Goal: Complete application form: Complete application form

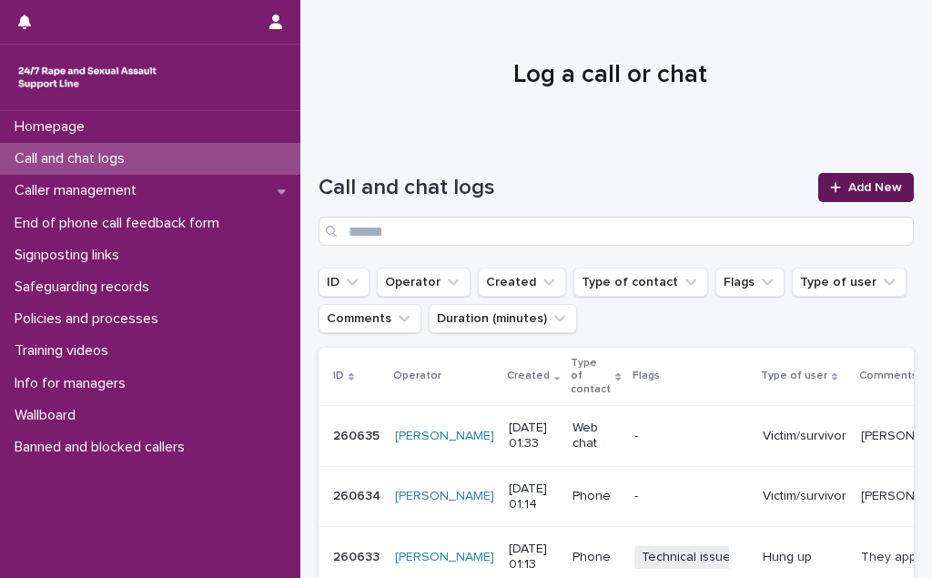
click at [876, 187] on span "Add New" at bounding box center [876, 187] width 54 height 13
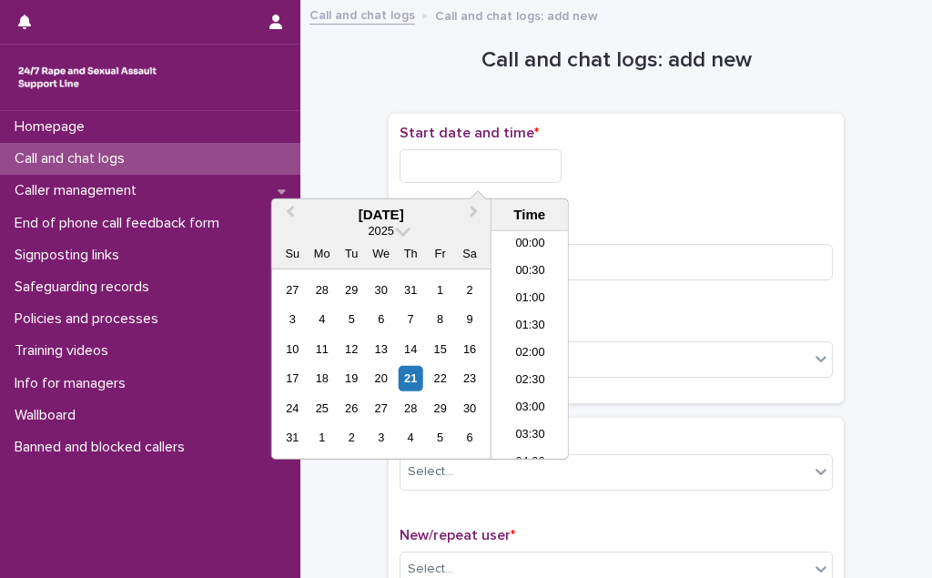
click at [475, 158] on input "text" at bounding box center [481, 166] width 162 height 34
click at [512, 288] on li "01:00" at bounding box center [530, 299] width 77 height 27
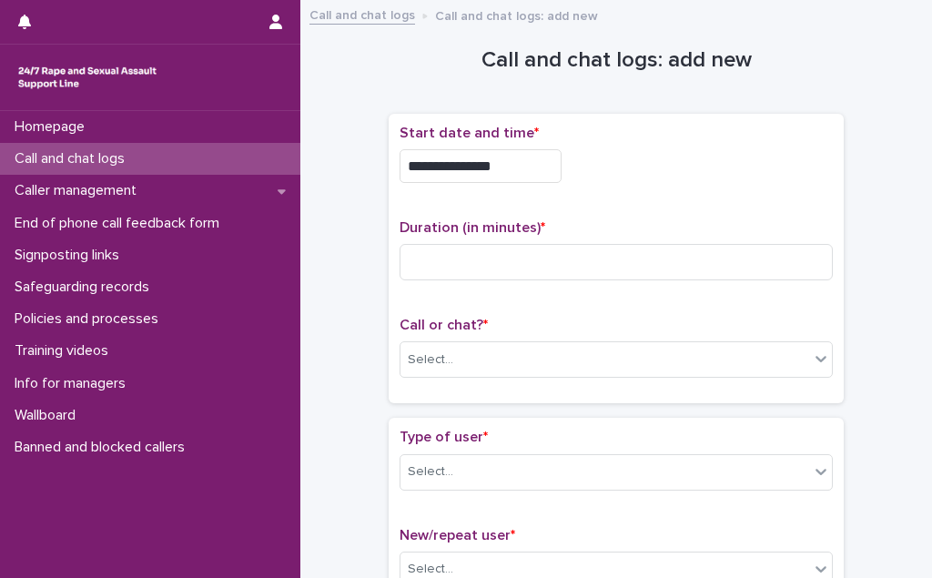
click at [504, 165] on input "**********" at bounding box center [481, 166] width 162 height 34
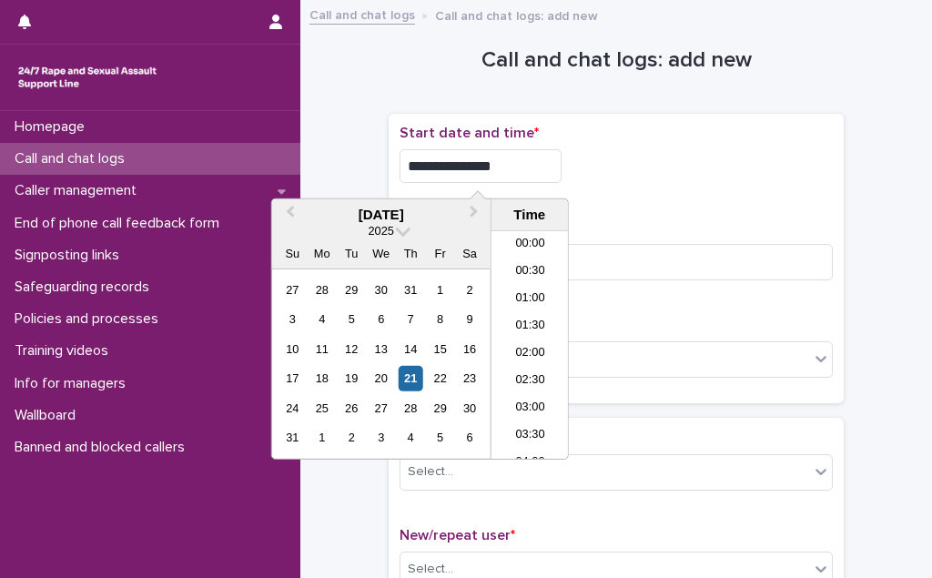
type input "**********"
click at [609, 195] on div "**********" at bounding box center [616, 259] width 433 height 269
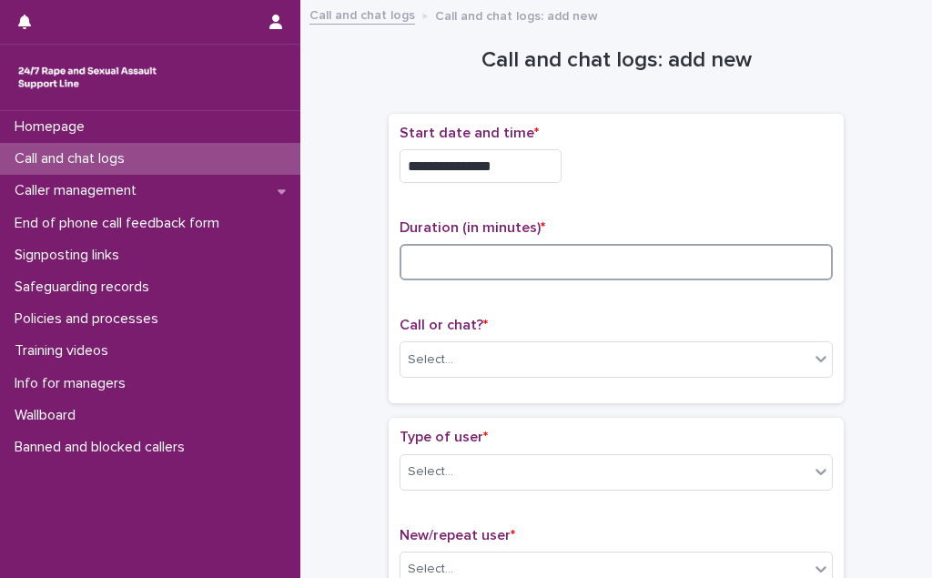
click at [535, 248] on input at bounding box center [616, 262] width 433 height 36
type input "**"
click at [525, 362] on div "Select..." at bounding box center [605, 360] width 409 height 30
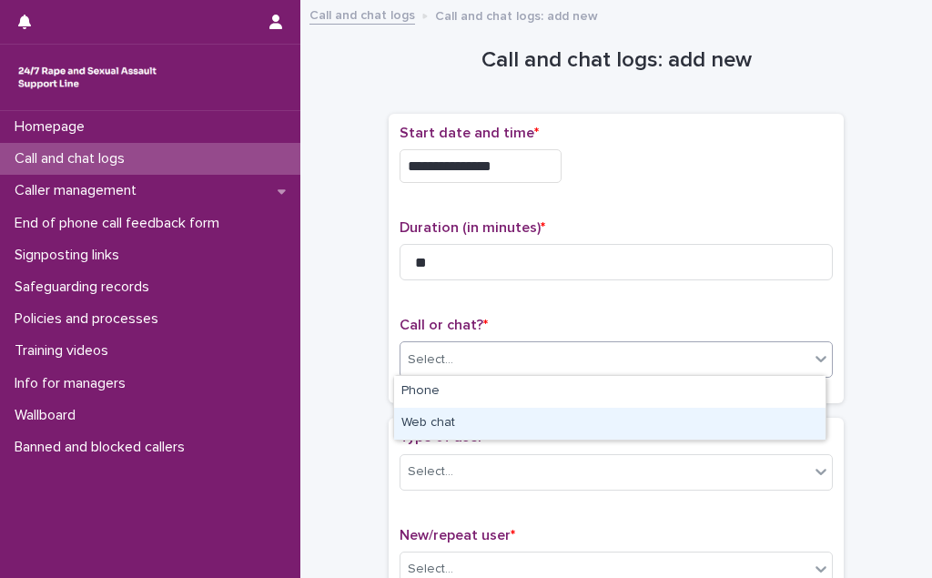
click at [517, 413] on div "Web chat" at bounding box center [610, 424] width 432 height 32
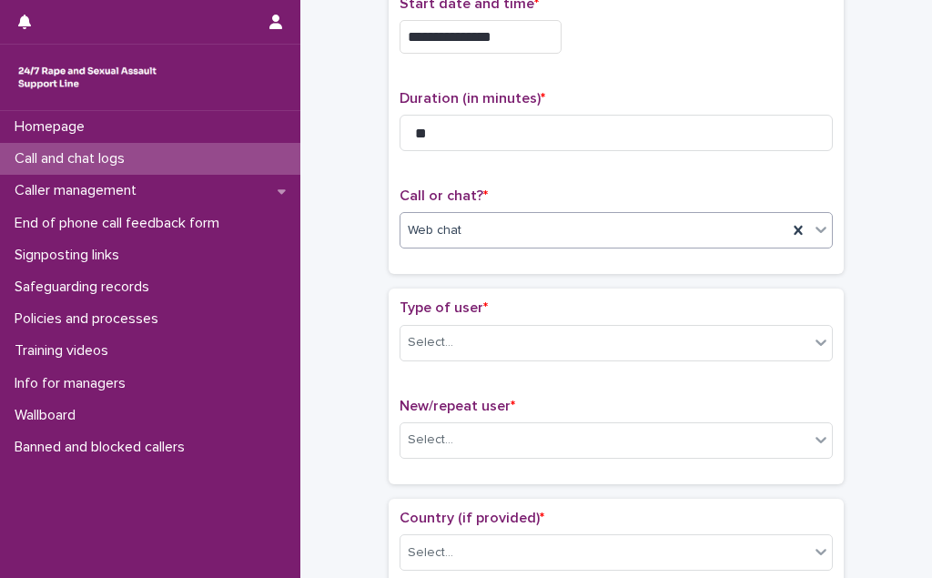
scroll to position [248, 0]
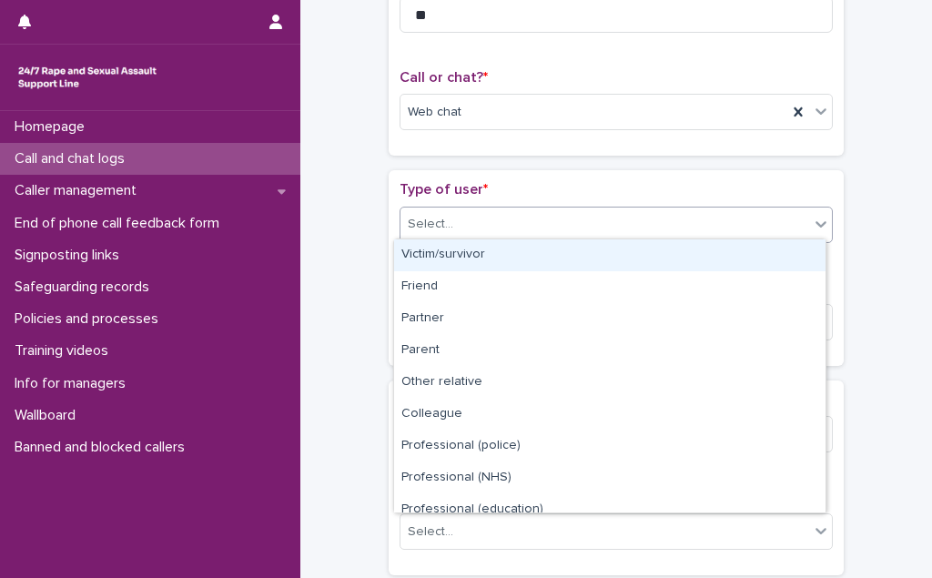
click at [540, 220] on div "Select..." at bounding box center [605, 224] width 409 height 30
click at [534, 255] on div "Victim/survivor" at bounding box center [610, 255] width 432 height 32
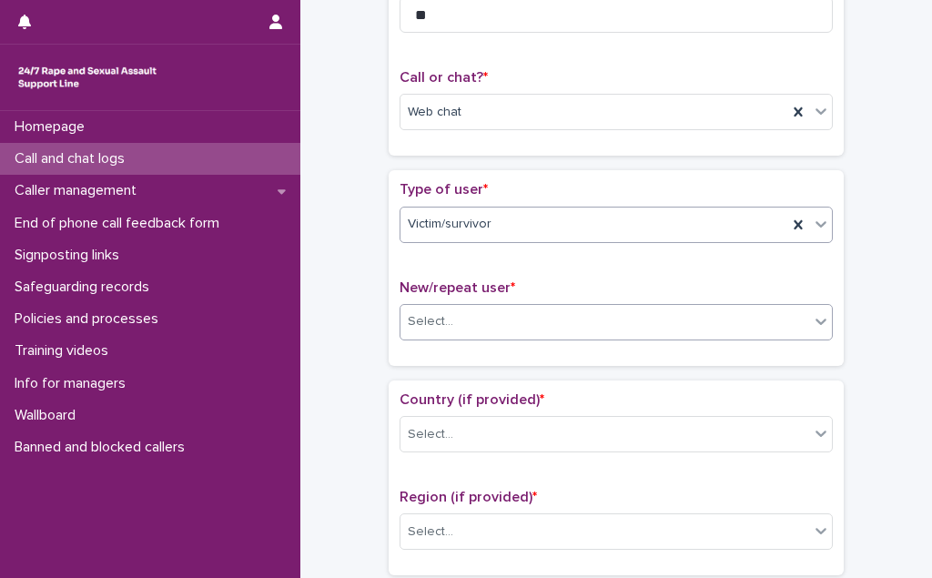
click at [511, 320] on div "Select..." at bounding box center [605, 322] width 409 height 30
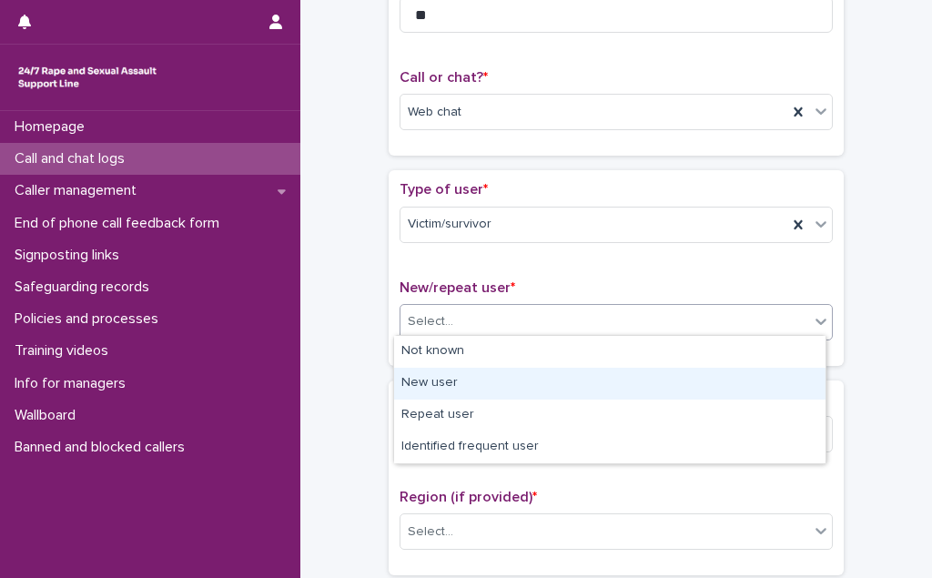
click at [509, 379] on div "New user" at bounding box center [610, 384] width 432 height 32
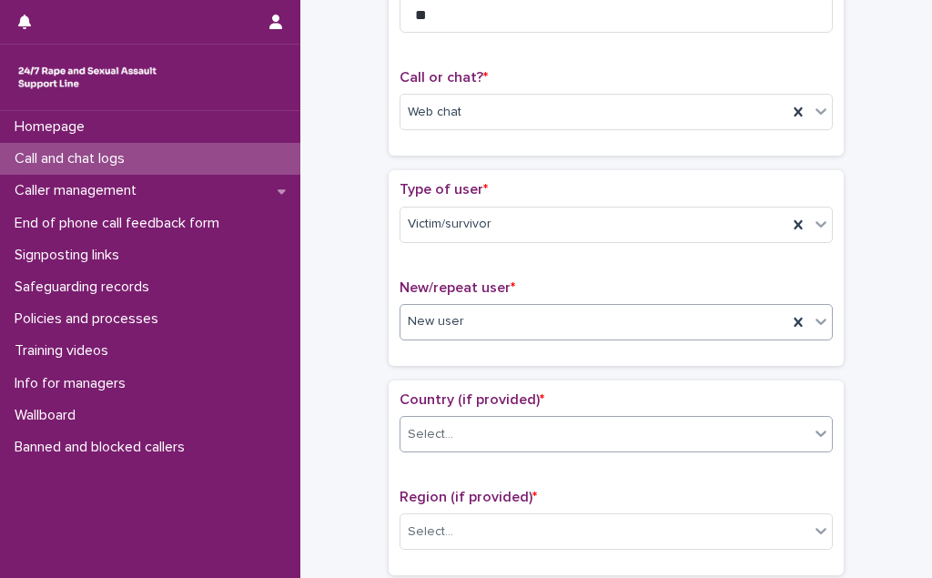
click at [506, 421] on div "Select..." at bounding box center [605, 435] width 409 height 30
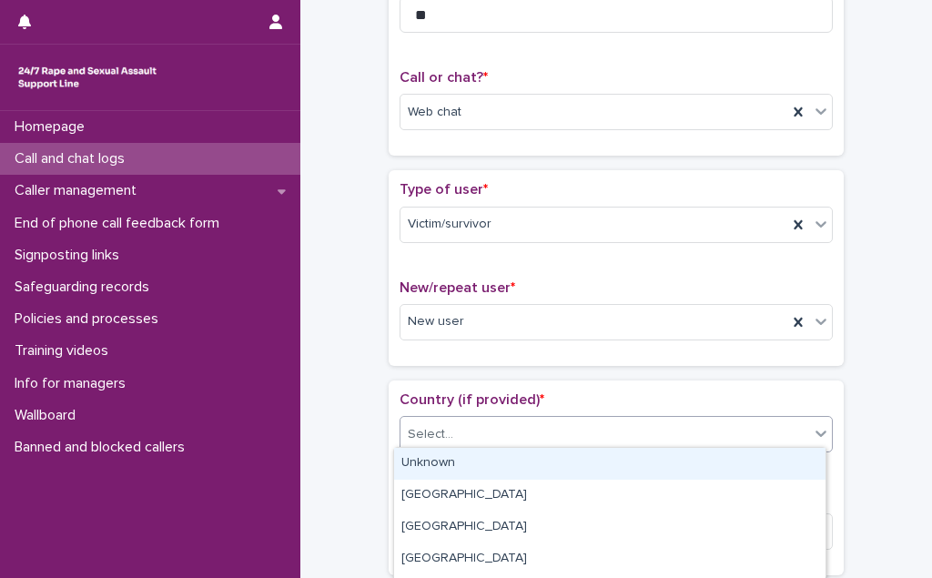
click at [504, 458] on div "Unknown" at bounding box center [610, 464] width 432 height 32
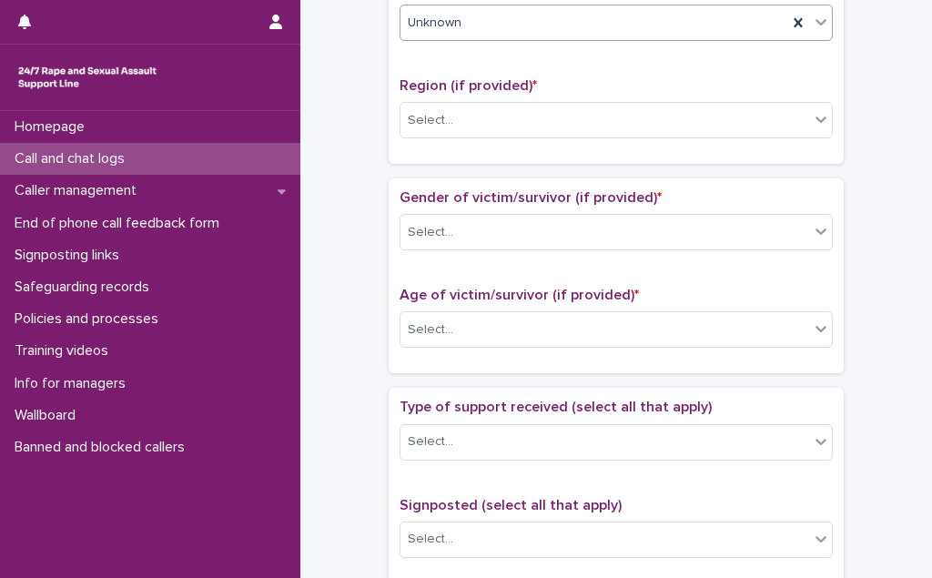
scroll to position [662, 0]
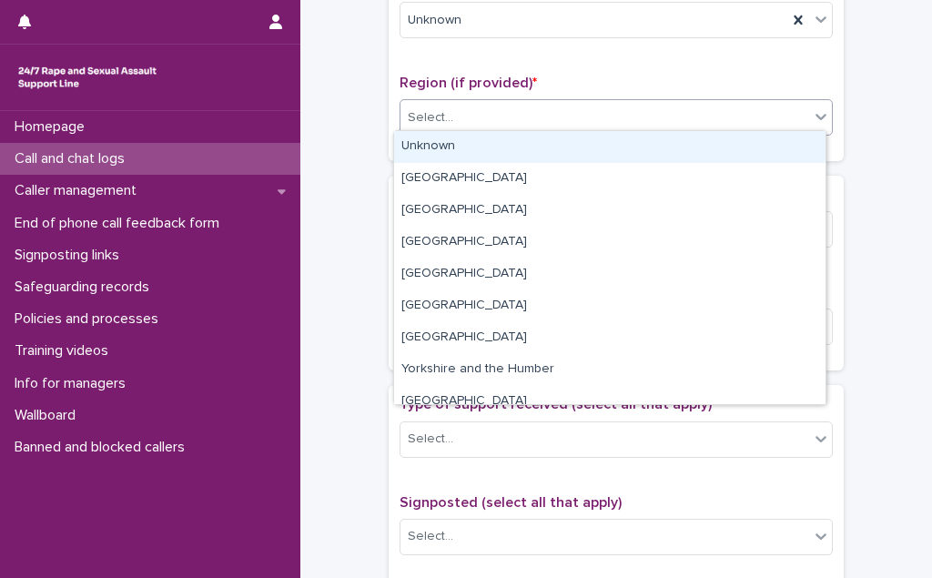
click at [570, 108] on div "Select..." at bounding box center [605, 118] width 409 height 30
click at [552, 151] on div "Unknown" at bounding box center [610, 147] width 432 height 32
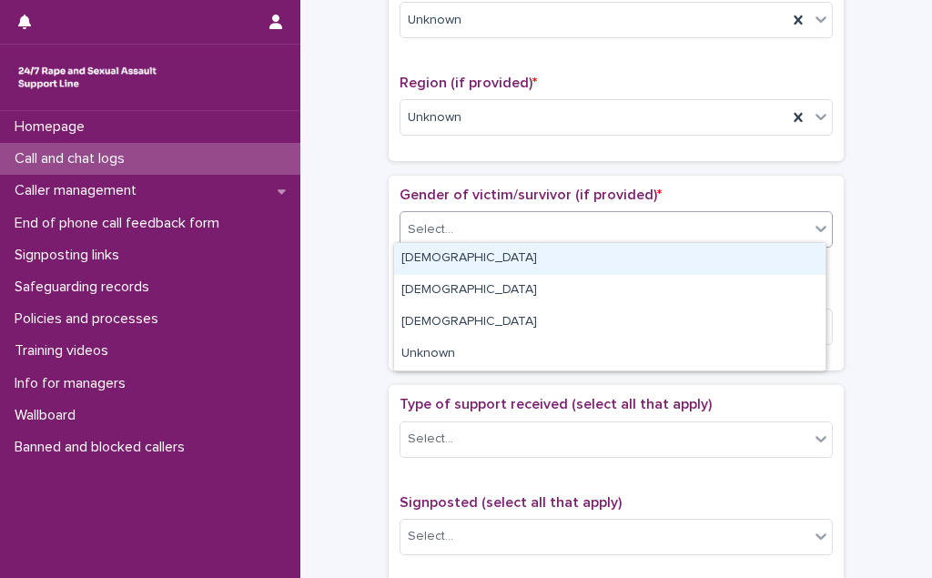
click at [541, 239] on div "Select..." at bounding box center [616, 229] width 433 height 36
click at [538, 257] on div "[DEMOGRAPHIC_DATA]" at bounding box center [610, 259] width 432 height 32
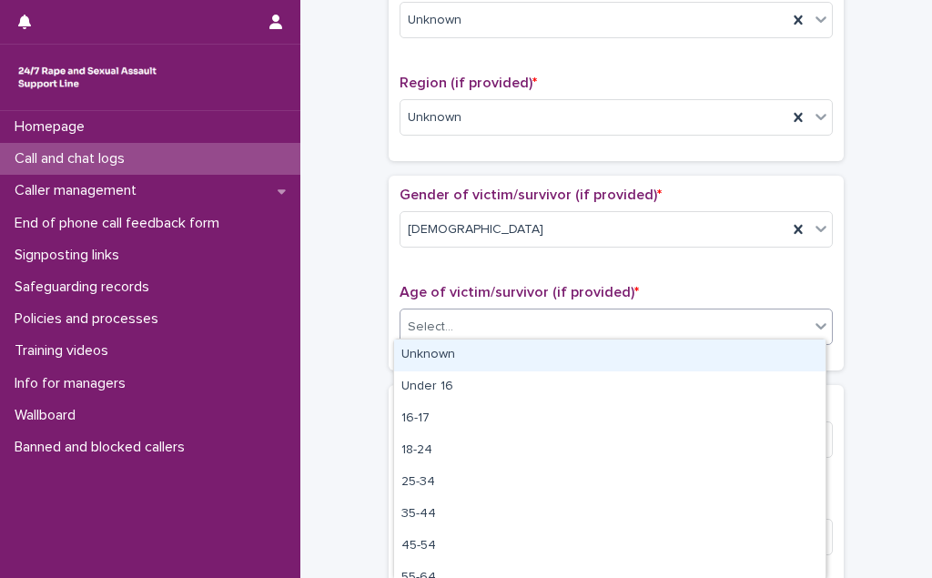
click at [534, 326] on div "Select..." at bounding box center [605, 327] width 409 height 30
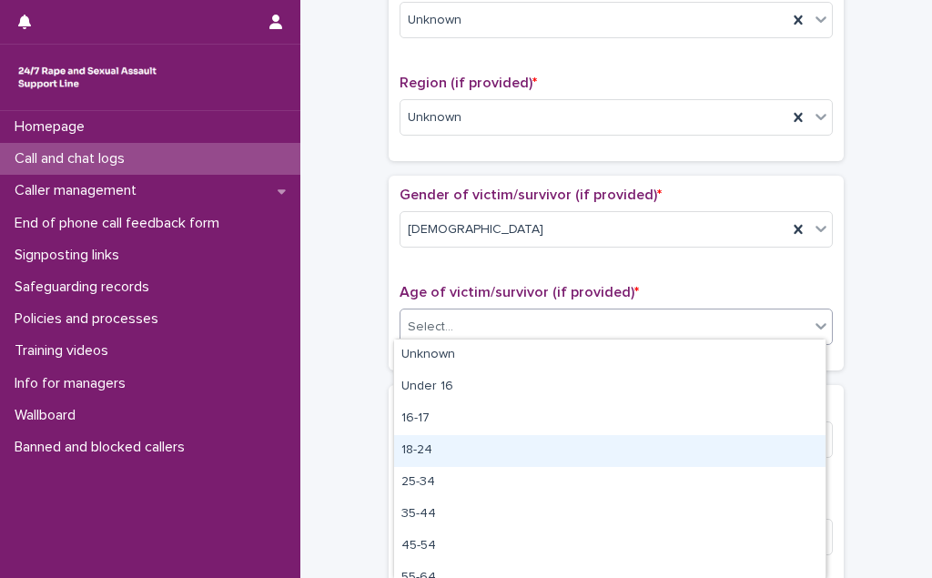
click at [526, 443] on div "18-24" at bounding box center [610, 451] width 432 height 32
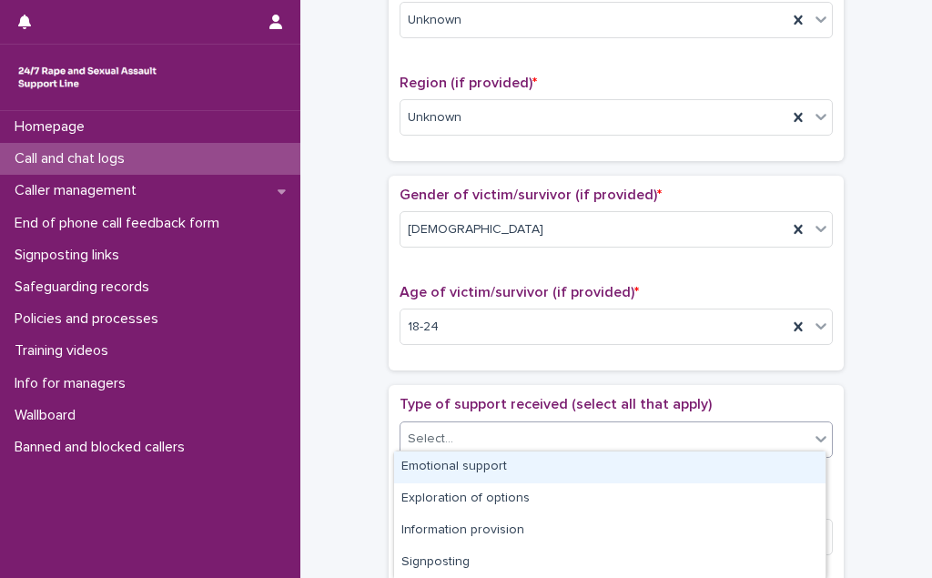
click at [526, 443] on div "Select..." at bounding box center [605, 439] width 409 height 30
click at [526, 469] on div "Emotional support" at bounding box center [610, 468] width 432 height 32
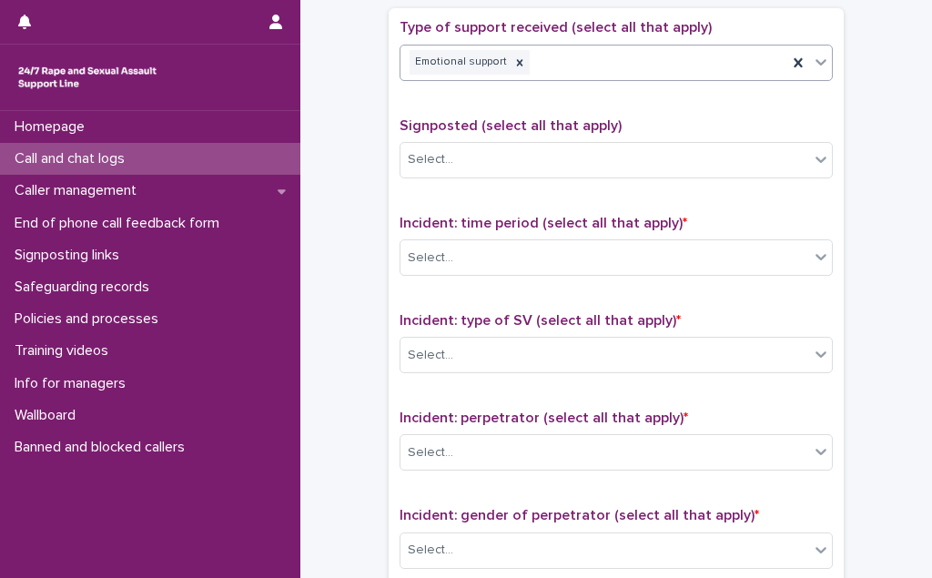
scroll to position [1075, 0]
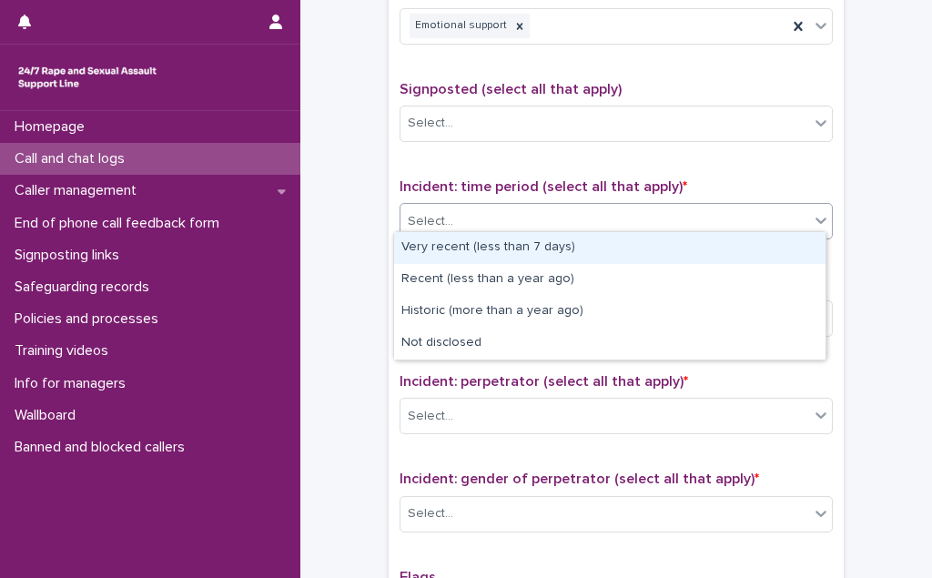
click at [563, 219] on div "Select..." at bounding box center [605, 222] width 409 height 30
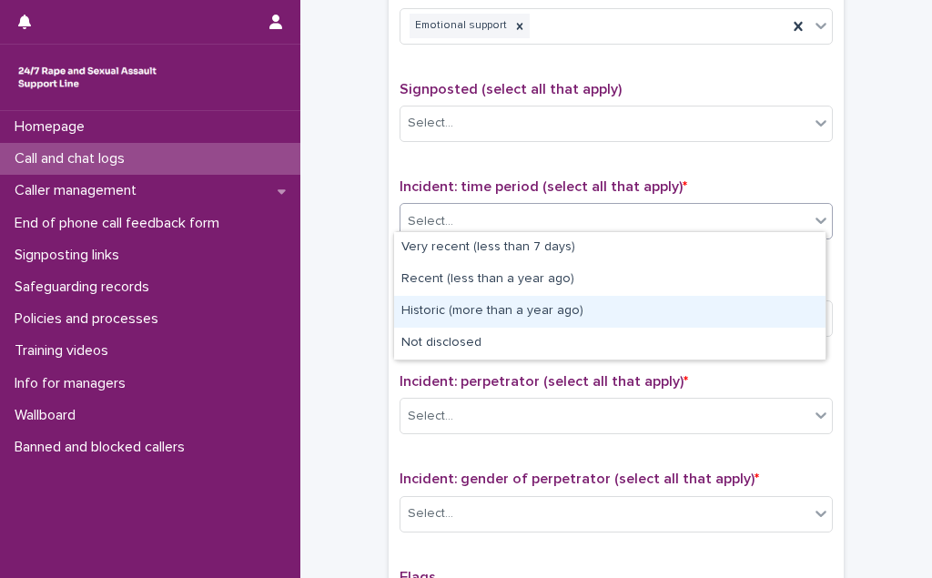
click at [561, 311] on div "Historic (more than a year ago)" at bounding box center [610, 312] width 432 height 32
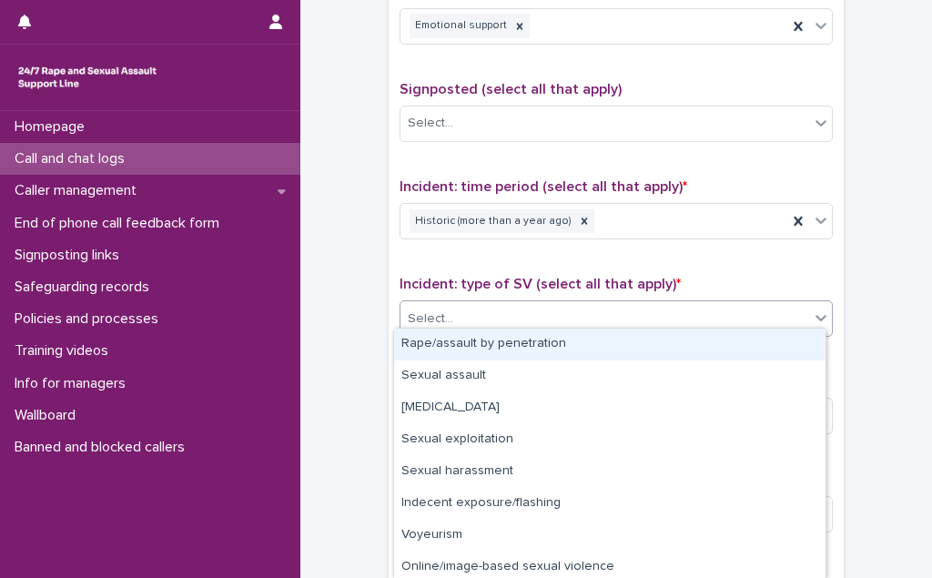
click at [560, 314] on div "Select..." at bounding box center [605, 319] width 409 height 30
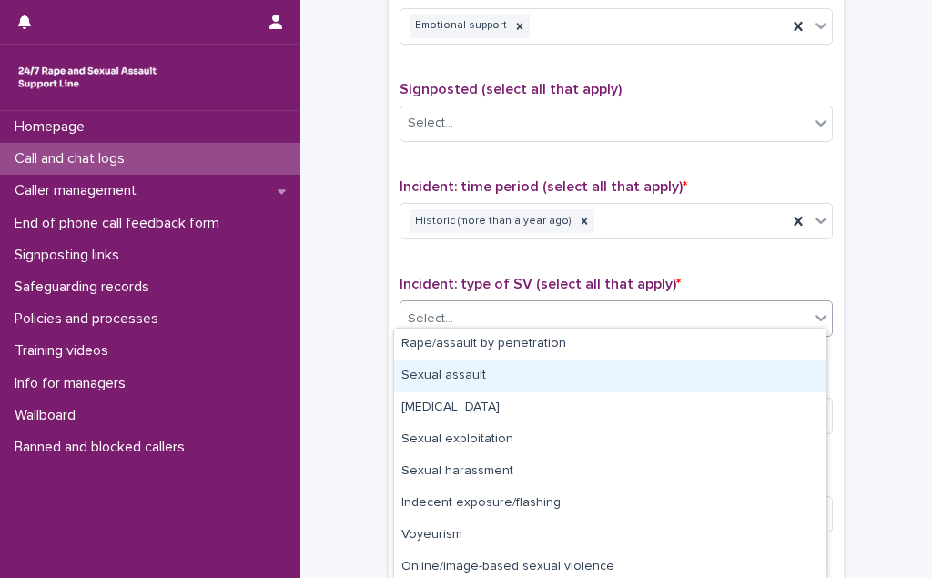
click at [555, 386] on div "Sexual assault" at bounding box center [610, 377] width 432 height 32
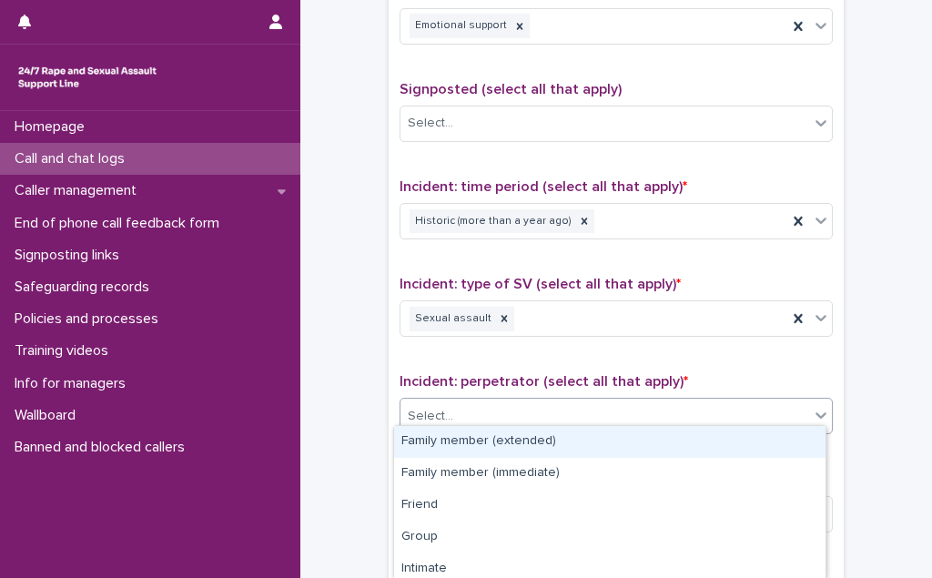
click at [555, 407] on div "Select..." at bounding box center [605, 417] width 409 height 30
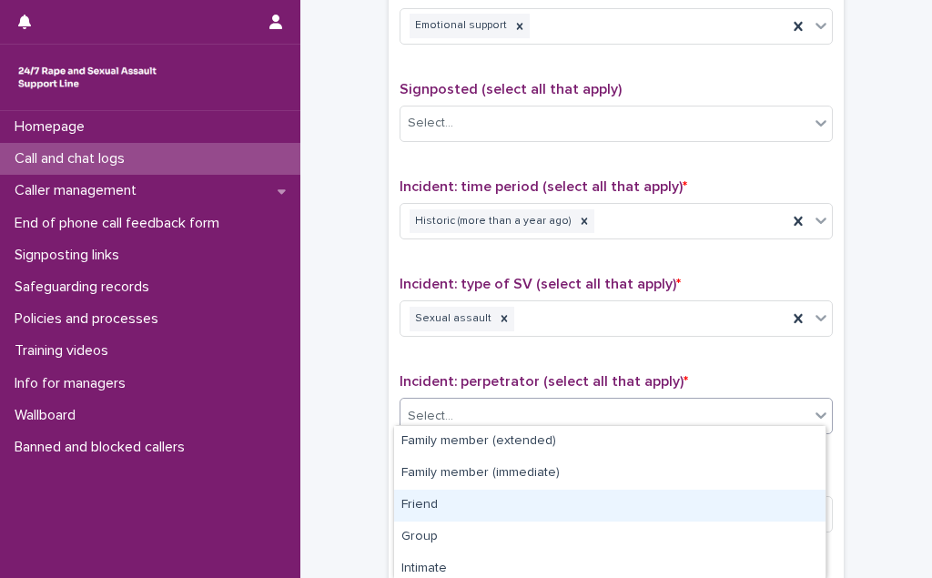
click at [504, 501] on div "Friend" at bounding box center [610, 506] width 432 height 32
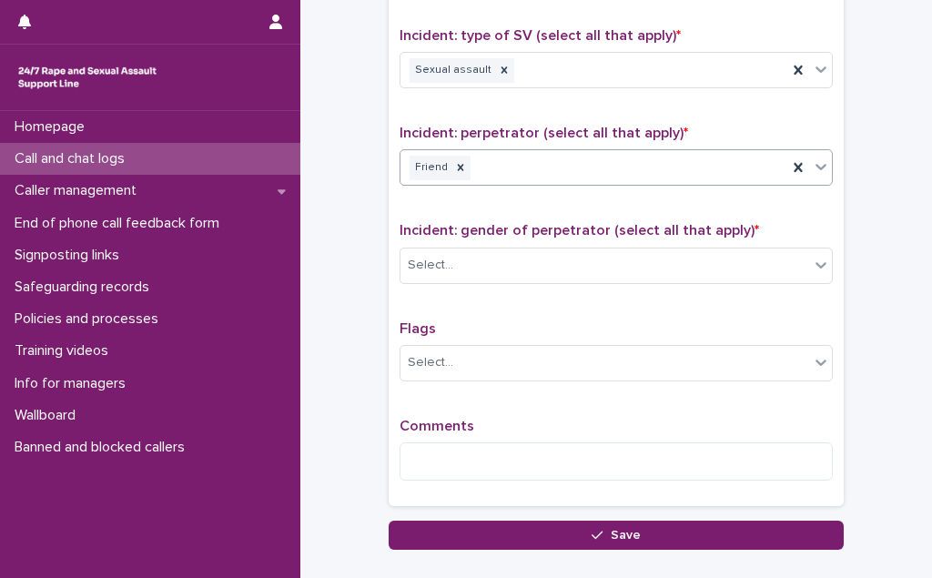
scroll to position [1407, 0]
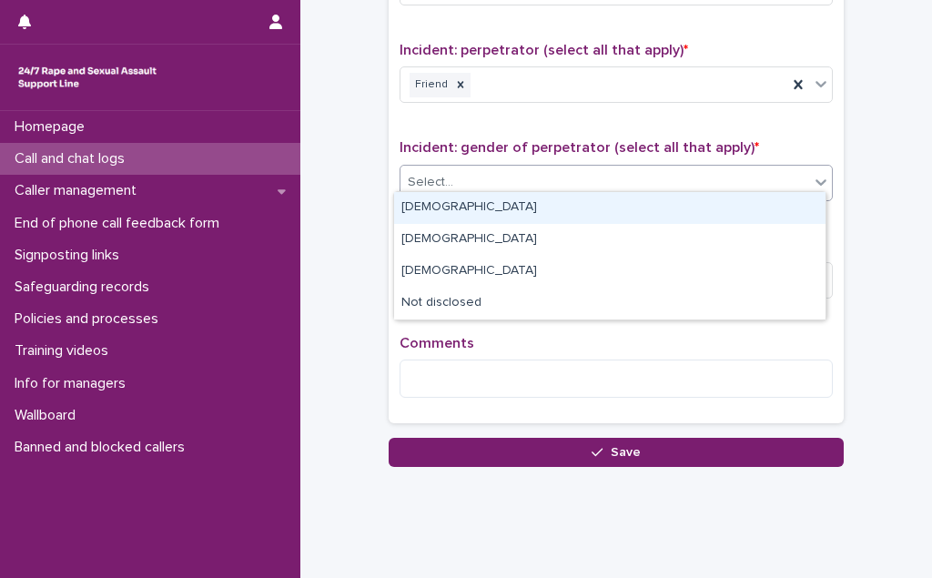
click at [561, 168] on div "Select..." at bounding box center [605, 183] width 409 height 30
click at [551, 207] on div "[DEMOGRAPHIC_DATA]" at bounding box center [610, 208] width 432 height 32
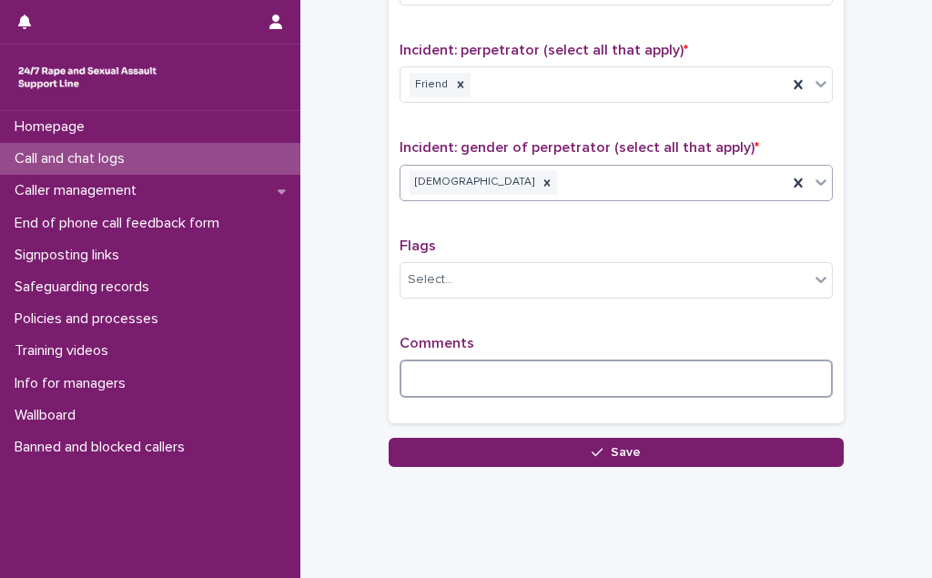
click at [449, 360] on textarea at bounding box center [616, 379] width 433 height 38
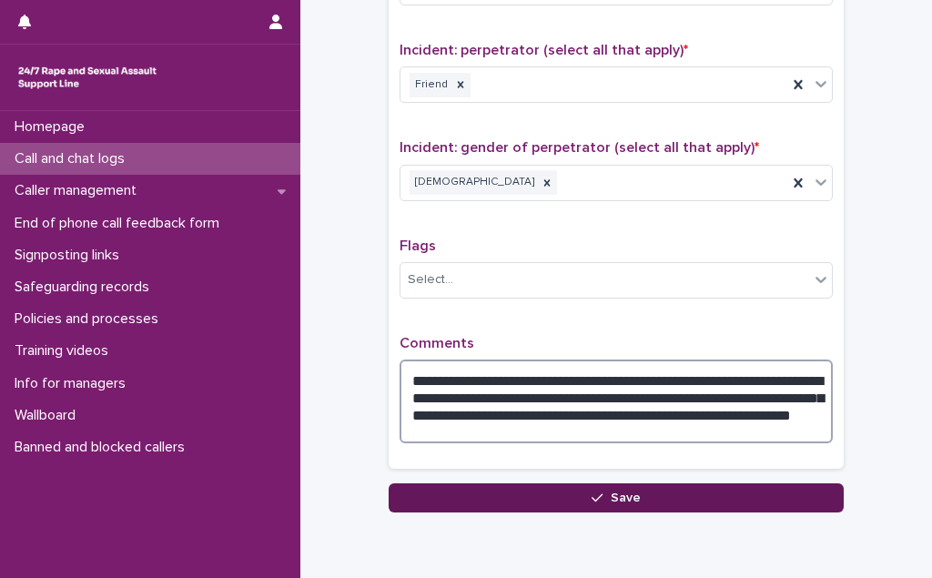
type textarea "**********"
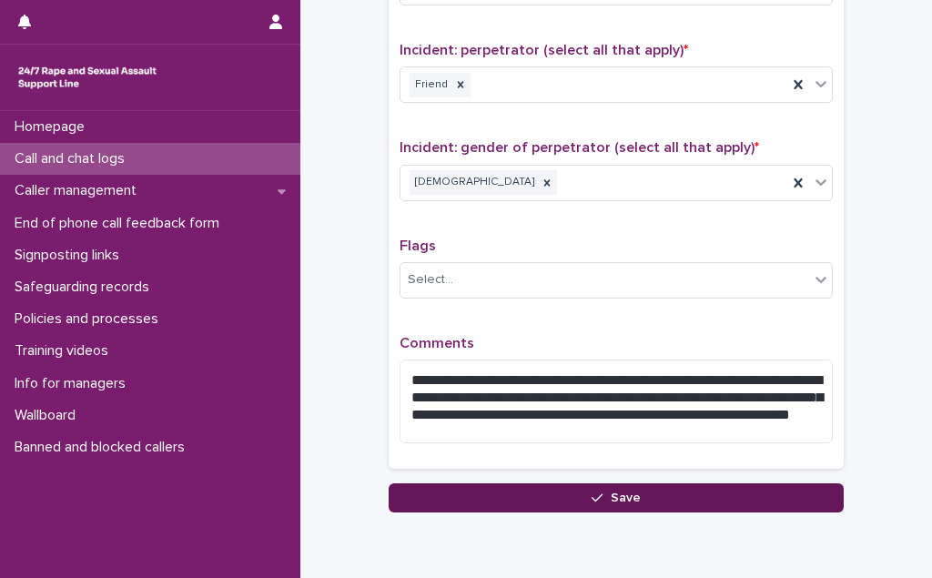
click at [502, 484] on button "Save" at bounding box center [616, 498] width 455 height 29
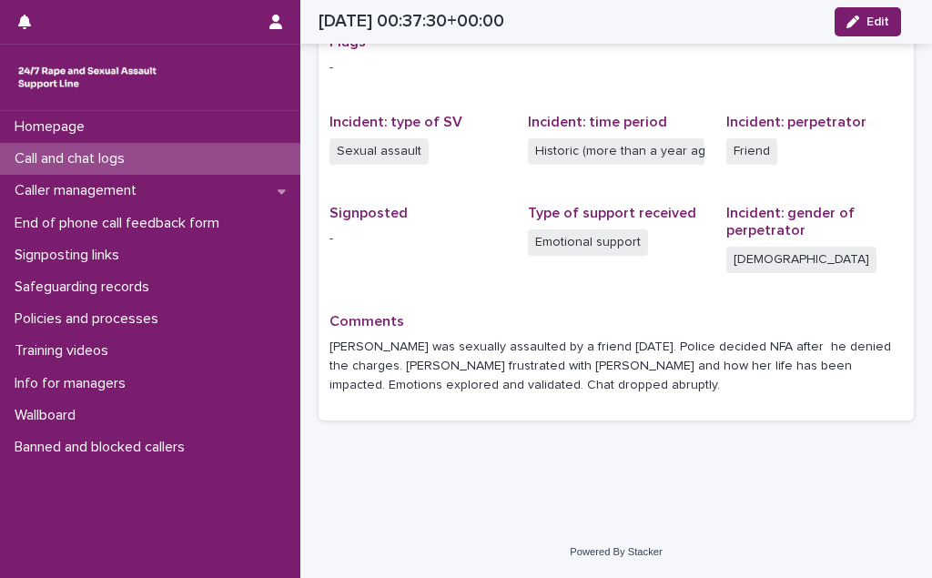
scroll to position [390, 0]
